Goal: Register for event/course

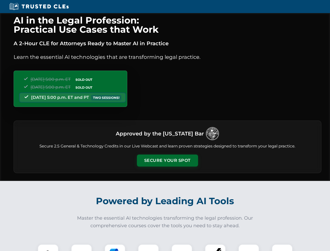
click at [167, 160] on button "Secure Your Spot" at bounding box center [167, 160] width 61 height 12
click at [48, 247] on img at bounding box center [47, 254] width 15 height 15
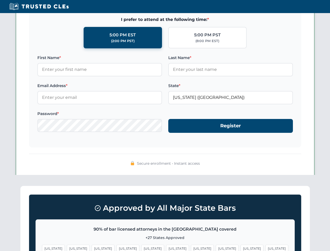
click at [191, 247] on span "[US_STATE]" at bounding box center [202, 248] width 23 height 8
click at [241, 247] on span "[US_STATE]" at bounding box center [252, 248] width 23 height 8
